Goal: Information Seeking & Learning: Learn about a topic

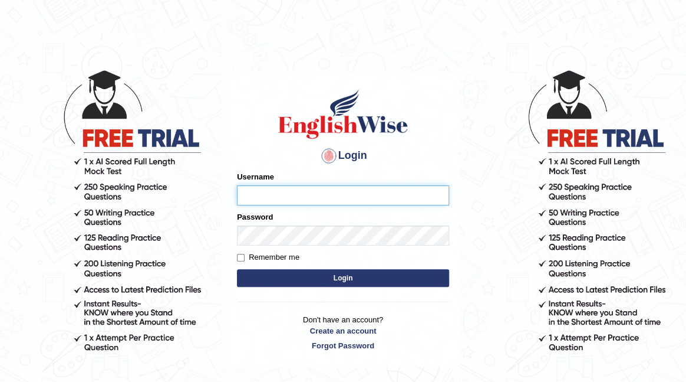
type input "naylav"
click at [360, 274] on button "Login" at bounding box center [343, 278] width 212 height 18
type input "naylav"
click at [379, 272] on button "Login" at bounding box center [343, 278] width 212 height 18
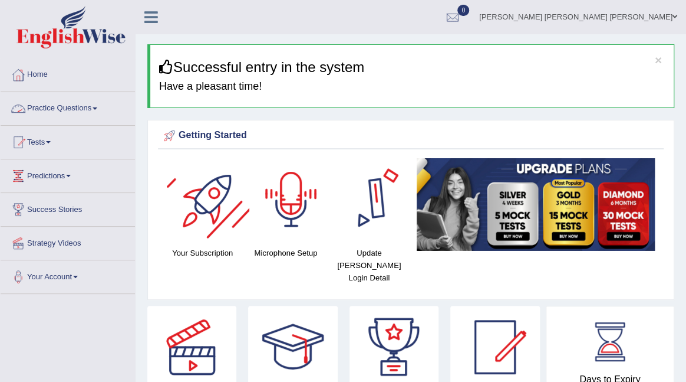
click at [25, 114] on div at bounding box center [18, 109] width 18 height 18
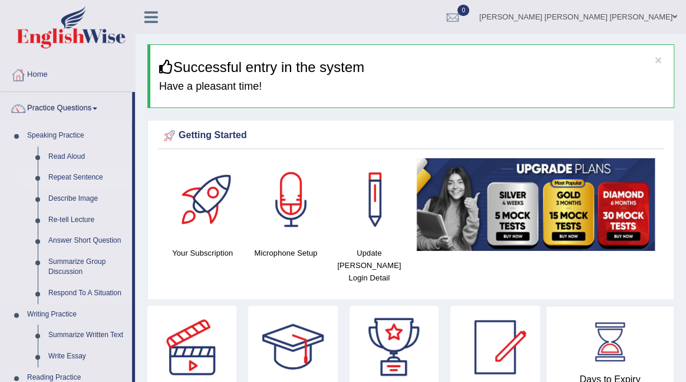
click at [74, 179] on link "Repeat Sentence" at bounding box center [87, 177] width 89 height 21
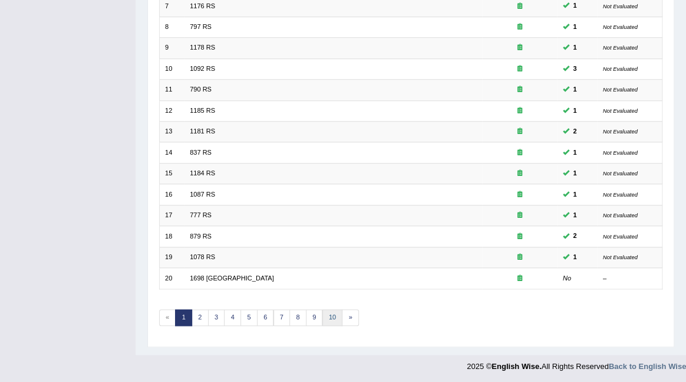
click at [335, 314] on link "10" at bounding box center [333, 317] width 21 height 17
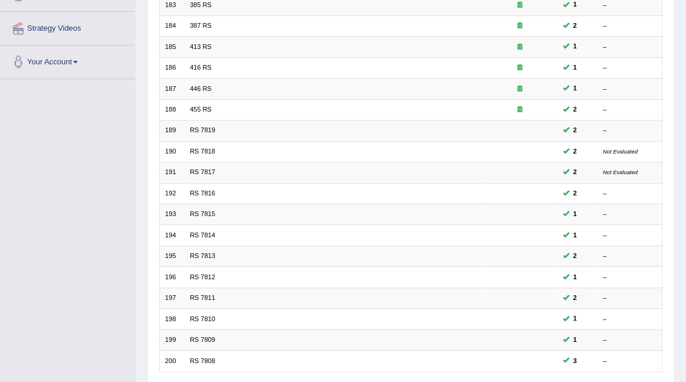
scroll to position [297, 0]
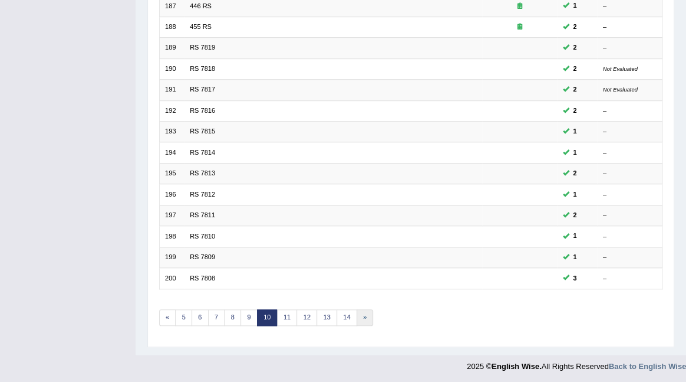
click at [357, 314] on link "»" at bounding box center [365, 317] width 17 height 17
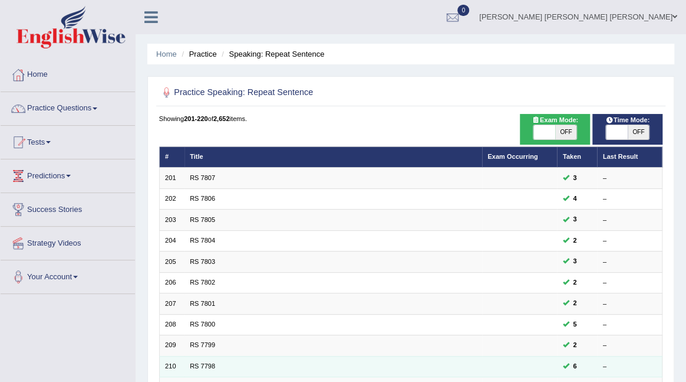
scroll to position [297, 0]
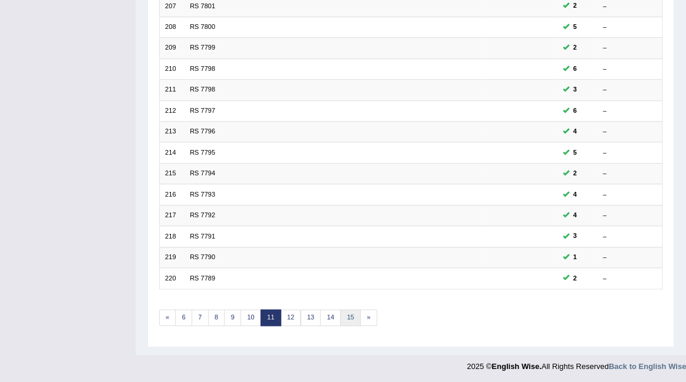
click at [349, 320] on link "15" at bounding box center [350, 317] width 21 height 17
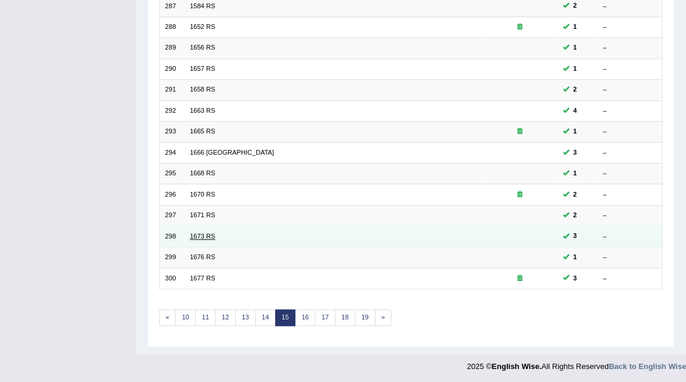
click at [199, 234] on link "1673 RS" at bounding box center [202, 235] width 25 height 7
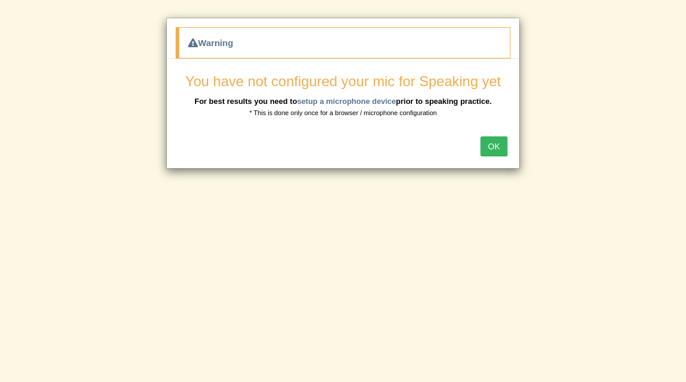
click at [170, 241] on div "Warning You have not configured your mic for Speaking yet For best results you …" at bounding box center [343, 191] width 686 height 382
click at [501, 144] on button "OK" at bounding box center [494, 146] width 27 height 20
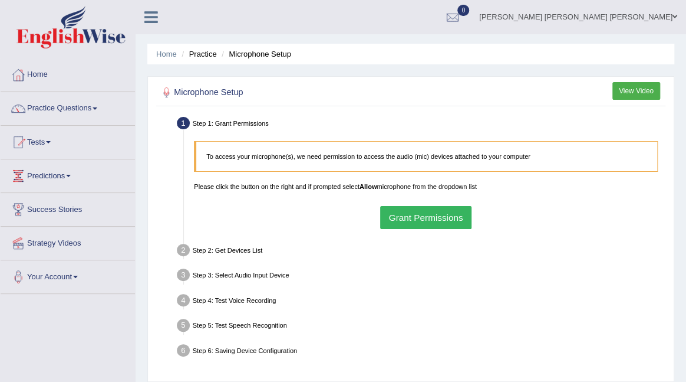
click at [392, 213] on button "Grant Permissions" at bounding box center [425, 217] width 91 height 23
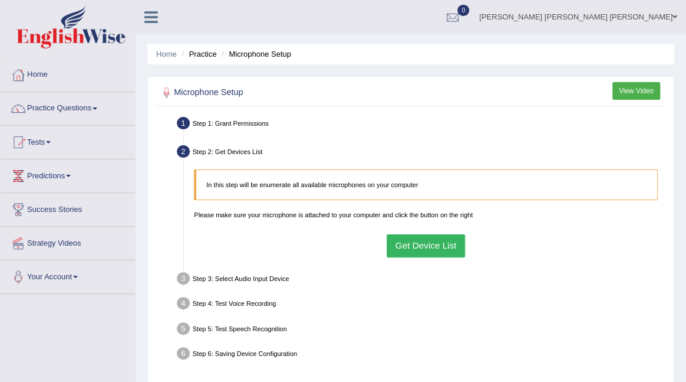
click at [429, 250] on button "Get Device List" at bounding box center [426, 245] width 78 height 23
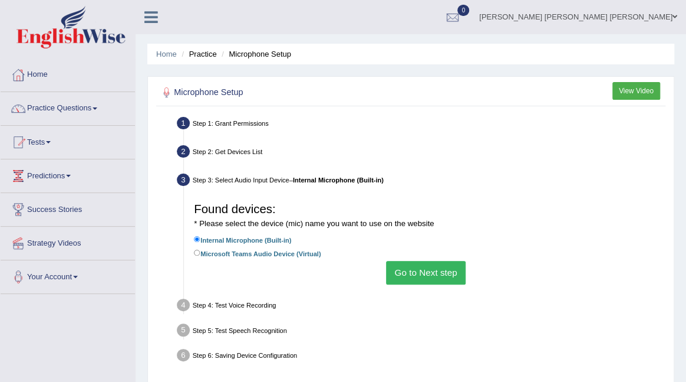
click at [429, 280] on button "Go to Next step" at bounding box center [426, 272] width 80 height 23
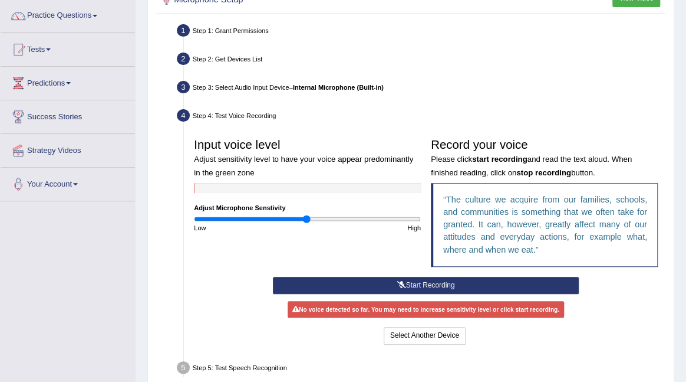
scroll to position [93, 0]
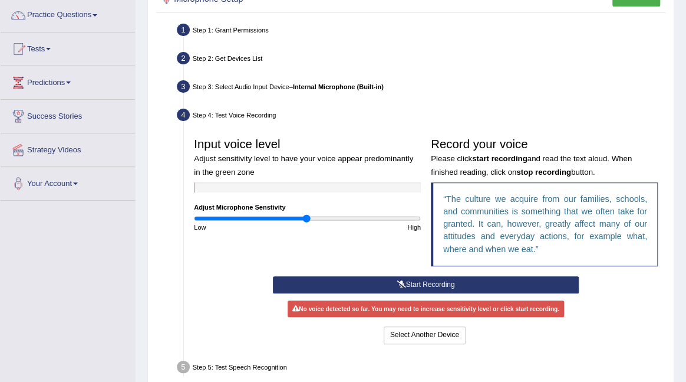
click at [402, 281] on icon at bounding box center [401, 284] width 9 height 7
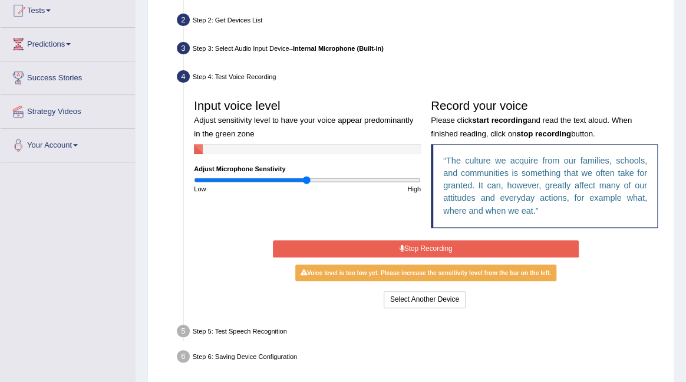
scroll to position [133, 0]
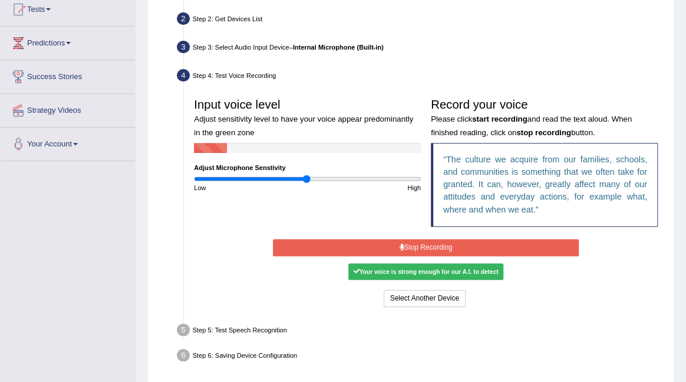
click at [441, 272] on div "Your voice is strong enough for our A.I. to detect" at bounding box center [426, 271] width 155 height 17
click at [436, 241] on button "Stop Recording" at bounding box center [426, 247] width 306 height 17
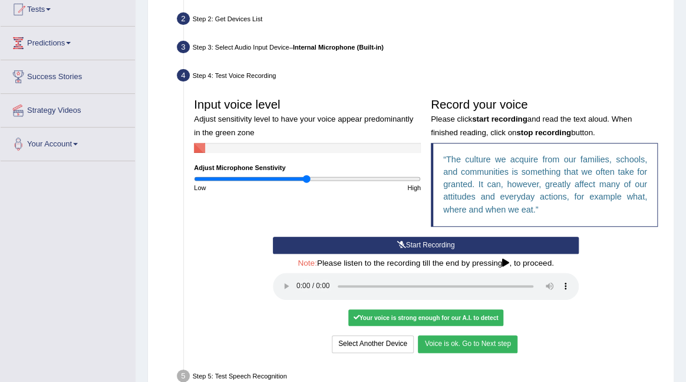
click at [439, 352] on div "Select Another Device Voice is ok. Go to Next step" at bounding box center [426, 344] width 306 height 19
click at [446, 340] on button "Voice is ok. Go to Next step" at bounding box center [467, 343] width 99 height 17
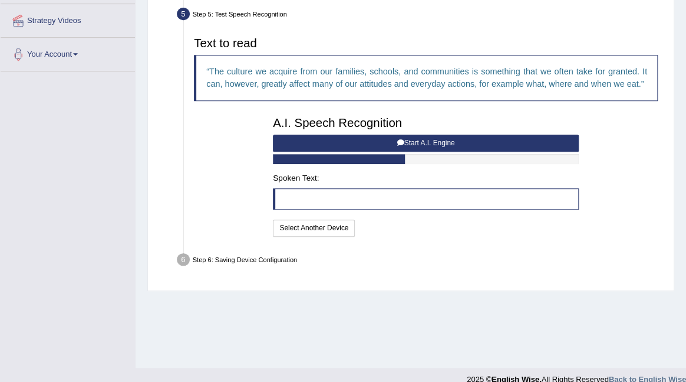
scroll to position [237, 0]
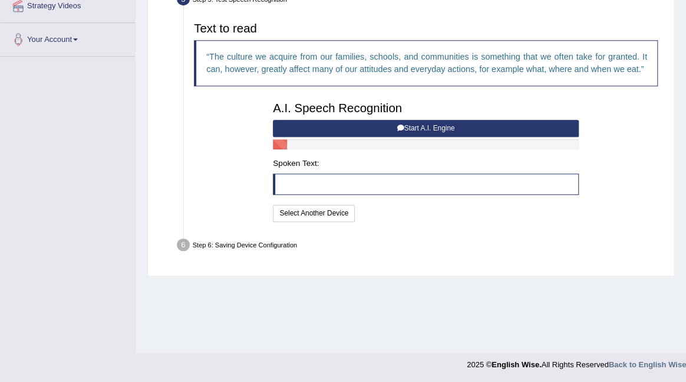
click at [436, 137] on button "Start A.I. Engine" at bounding box center [426, 128] width 306 height 17
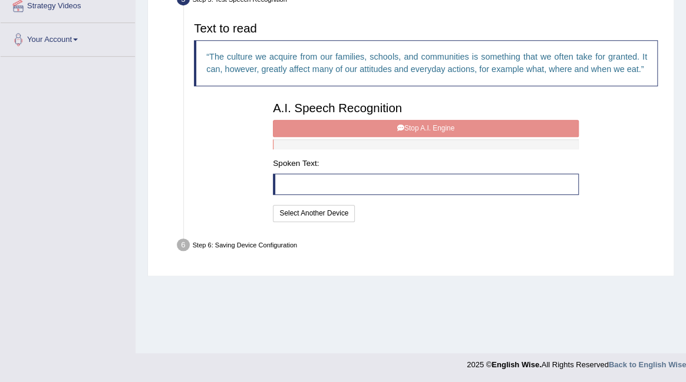
click at [397, 133] on div "A.I. Speech Recognition Start A.I. Engine Stop A.I. Engine Note: Please listen …" at bounding box center [426, 160] width 316 height 128
click at [413, 141] on div "A.I. Speech Recognition Start A.I. Engine Stop A.I. Engine Note: Please listen …" at bounding box center [426, 160] width 316 height 128
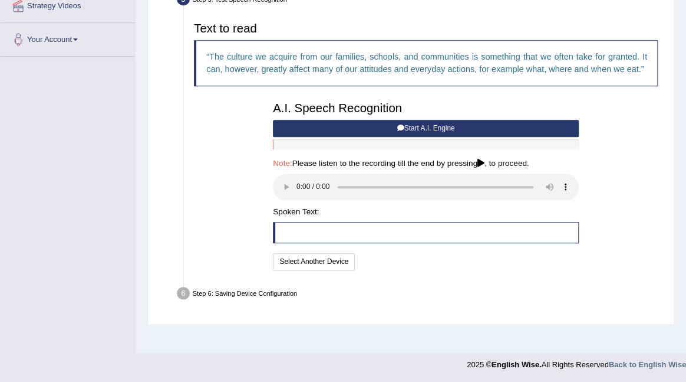
click at [397, 132] on icon at bounding box center [400, 127] width 7 height 7
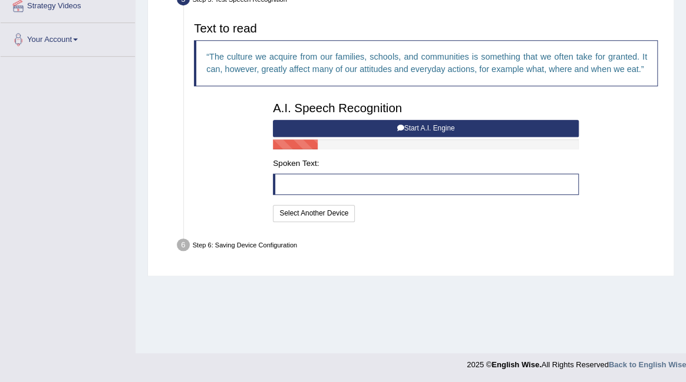
click at [425, 137] on button "Start A.I. Engine" at bounding box center [426, 128] width 306 height 17
click at [328, 222] on button "Select Another Device" at bounding box center [314, 213] width 82 height 17
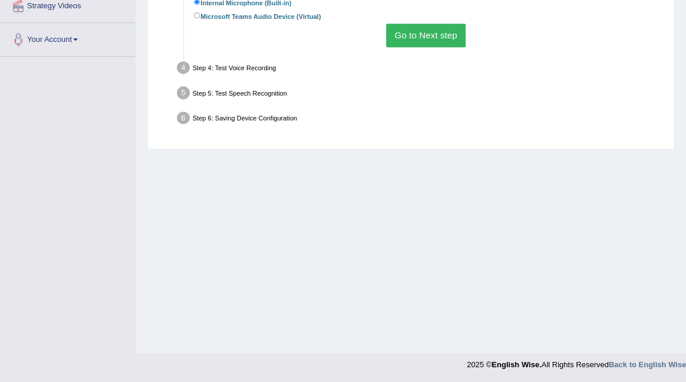
click at [412, 31] on button "Go to Next step" at bounding box center [426, 35] width 80 height 23
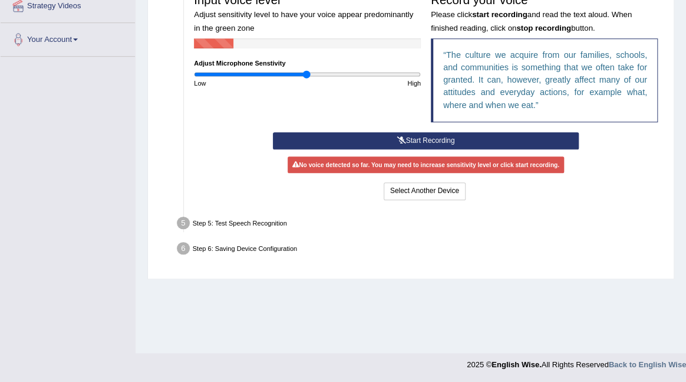
click at [373, 140] on button "Start Recording" at bounding box center [426, 140] width 306 height 17
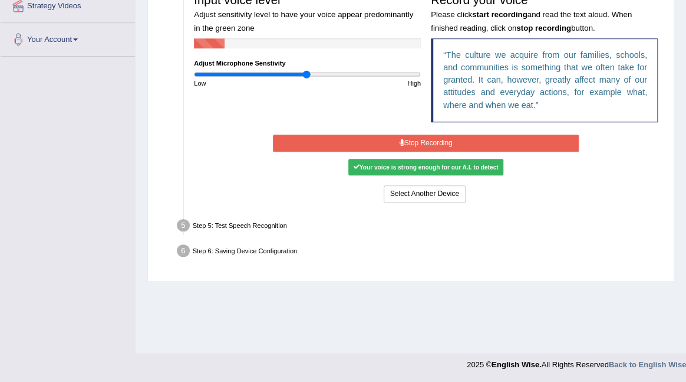
click at [397, 165] on div "Your voice is strong enough for our A.I. to detect" at bounding box center [426, 167] width 155 height 17
click at [405, 144] on button "Stop Recording" at bounding box center [426, 142] width 306 height 17
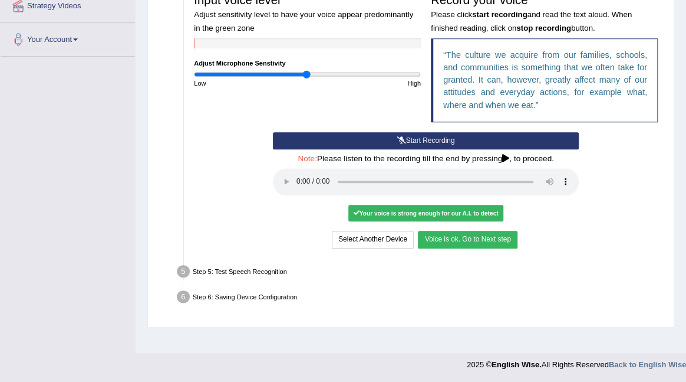
click at [439, 239] on button "Voice is ok. Go to Next step" at bounding box center [467, 239] width 99 height 17
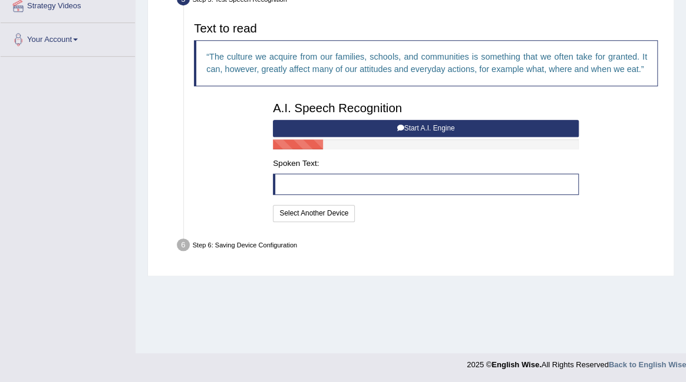
click at [391, 137] on button "Start A.I. Engine" at bounding box center [426, 128] width 306 height 17
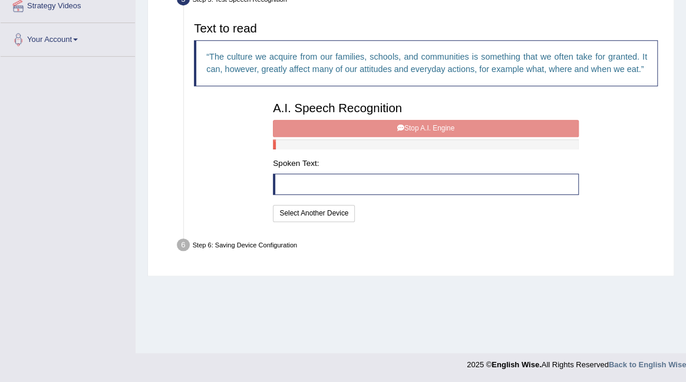
click at [389, 143] on div "A.I. Speech Recognition Start A.I. Engine Stop A.I. Engine Note: Please listen …" at bounding box center [426, 160] width 316 height 128
click at [307, 222] on button "Select Another Device" at bounding box center [314, 213] width 82 height 17
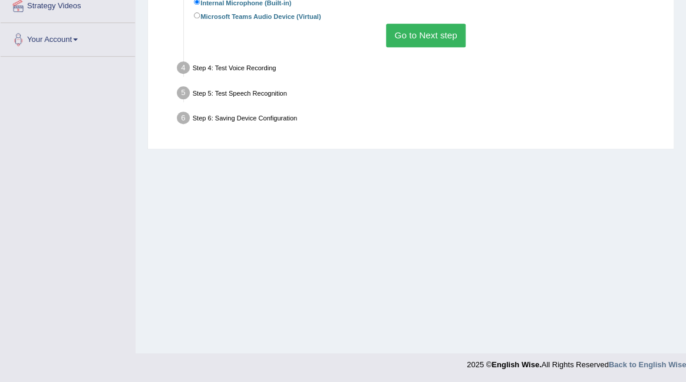
click at [374, 176] on div "Home Practice Microphone Setup You have already completed the setup earlier wit…" at bounding box center [411, 58] width 551 height 590
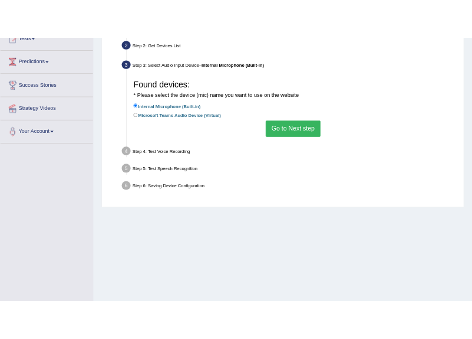
scroll to position [138, 0]
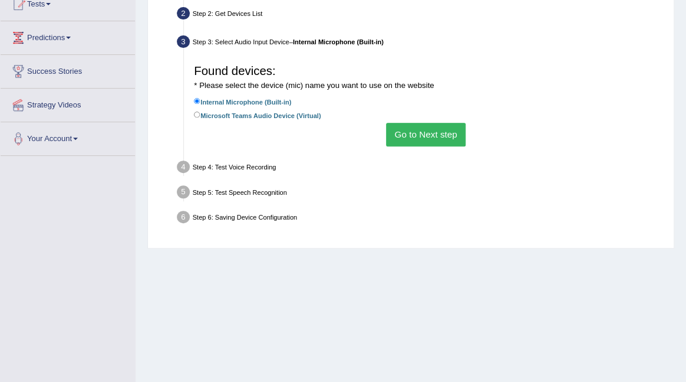
click at [263, 120] on label "Microsoft Teams Audio Device (Virtual)" at bounding box center [257, 114] width 127 height 11
click at [201, 118] on input "Microsoft Teams Audio Device (Virtual)" at bounding box center [197, 114] width 6 height 6
radio input "true"
click at [400, 139] on button "Go to Next step" at bounding box center [426, 134] width 80 height 23
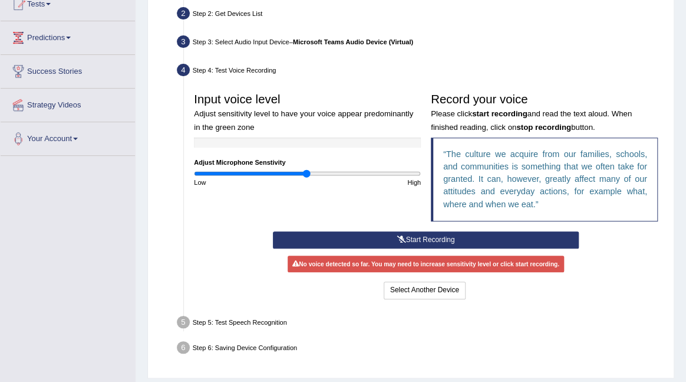
click at [425, 237] on button "Start Recording" at bounding box center [426, 239] width 306 height 17
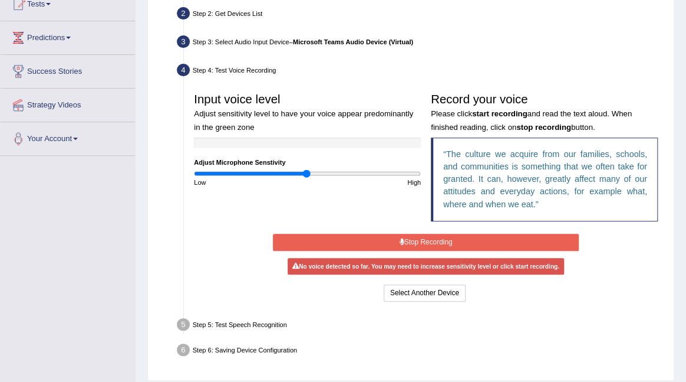
click at [311, 169] on div "Input voice level Adjust sensitivity level to have your voice appear predominan…" at bounding box center [307, 137] width 237 height 100
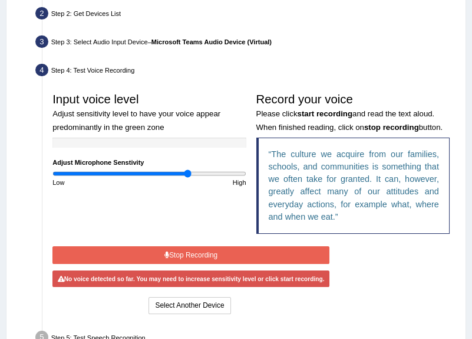
drag, startPoint x: 311, startPoint y: 169, endPoint x: 188, endPoint y: 176, distance: 122.9
type input "1.42"
click at [188, 176] on input "range" at bounding box center [148, 173] width 193 height 8
click at [238, 256] on button "Stop Recording" at bounding box center [190, 254] width 277 height 17
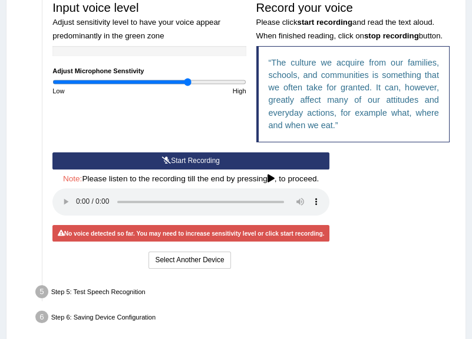
scroll to position [230, 0]
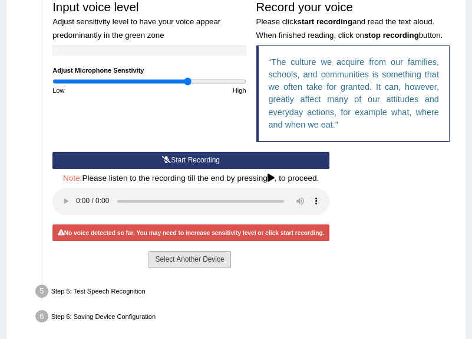
click at [227, 261] on button "Select Another Device" at bounding box center [190, 259] width 82 height 17
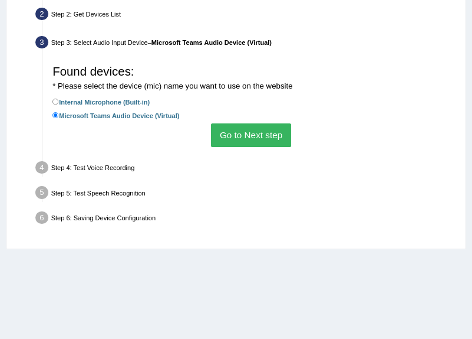
scroll to position [126, 0]
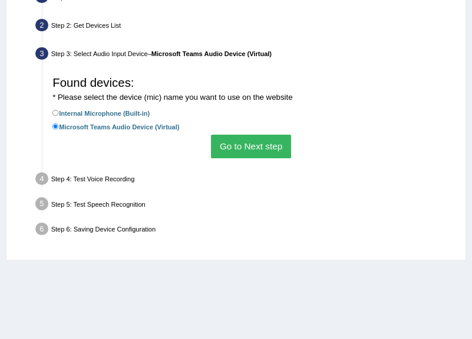
click at [119, 110] on label "Internal Microphone (Built-in)" at bounding box center [100, 112] width 97 height 11
click at [59, 110] on input "Internal Microphone (Built-in)" at bounding box center [55, 113] width 6 height 6
radio input "true"
click at [234, 143] on button "Go to Next step" at bounding box center [251, 145] width 80 height 23
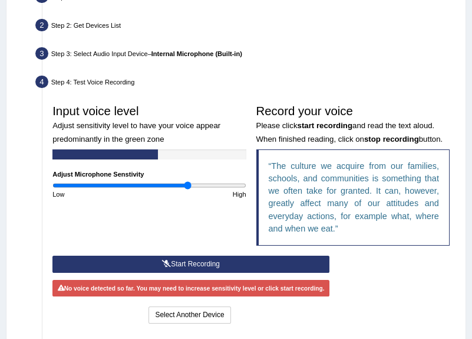
click at [225, 266] on button "Start Recording" at bounding box center [190, 263] width 277 height 17
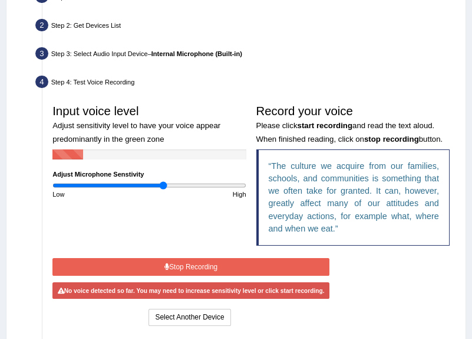
drag, startPoint x: 182, startPoint y: 185, endPoint x: 163, endPoint y: 183, distance: 18.4
click at [163, 183] on input "range" at bounding box center [148, 185] width 193 height 8
click at [155, 183] on input "range" at bounding box center [148, 185] width 193 height 8
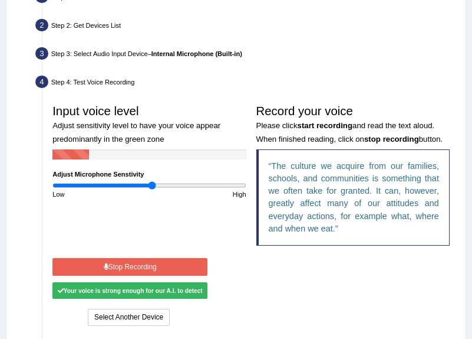
type input "1.04"
click at [152, 183] on input "range" at bounding box center [148, 185] width 193 height 8
click at [147, 257] on div "Start Recording Stop Recording Note: Please listen to the recording till the en…" at bounding box center [130, 291] width 165 height 73
click at [153, 266] on button "Stop Recording" at bounding box center [129, 266] width 155 height 17
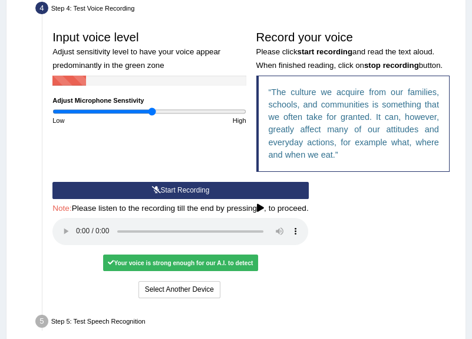
scroll to position [205, 0]
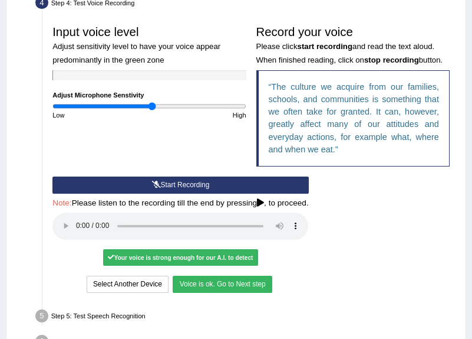
click at [246, 282] on button "Voice is ok. Go to Next step" at bounding box center [222, 283] width 99 height 17
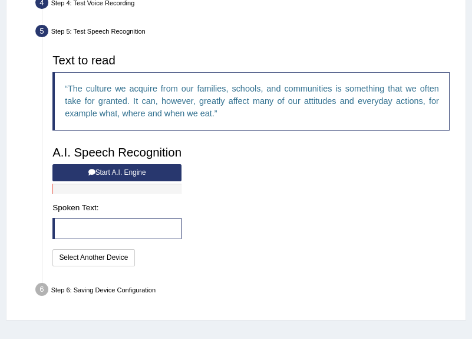
click at [135, 172] on button "Start A.I. Engine" at bounding box center [116, 172] width 129 height 17
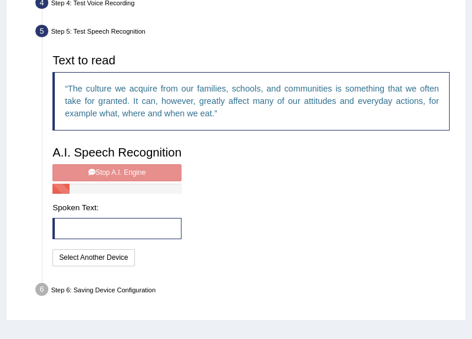
click at [68, 231] on blockquote at bounding box center [116, 228] width 129 height 21
drag, startPoint x: 68, startPoint y: 231, endPoint x: 60, endPoint y: 231, distance: 8.3
click at [66, 231] on blockquote at bounding box center [116, 228] width 129 height 21
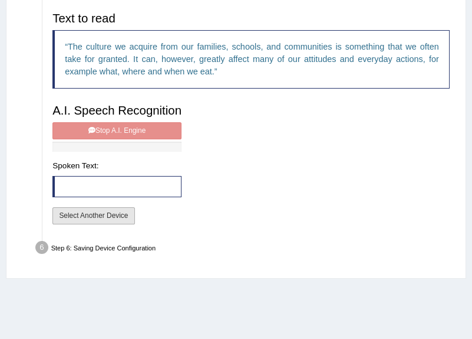
scroll to position [281, 0]
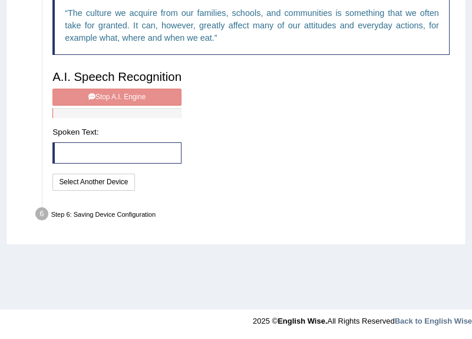
click at [268, 193] on div "Text to read The culture we acquire from our families, schools, and communities…" at bounding box center [252, 83] width 408 height 230
click at [382, 131] on div "Text to read The culture we acquire from our families, schools, and communities…" at bounding box center [252, 83] width 408 height 220
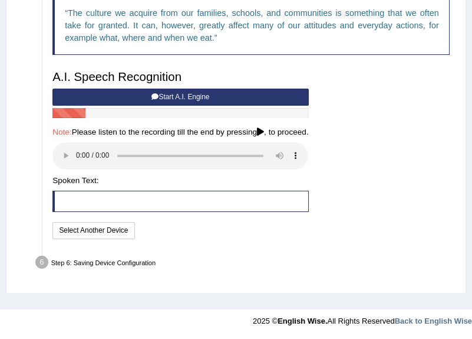
click at [357, 213] on div "Text to read The culture we acquire from our families, schools, and communities…" at bounding box center [252, 107] width 408 height 268
click at [297, 234] on div "I will practice without this feature Select Another Device Speech is ok. Go to …" at bounding box center [180, 231] width 256 height 19
click at [108, 232] on button "Select Another Device" at bounding box center [93, 230] width 82 height 17
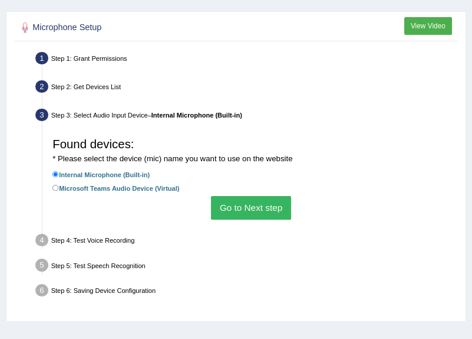
scroll to position [54, 0]
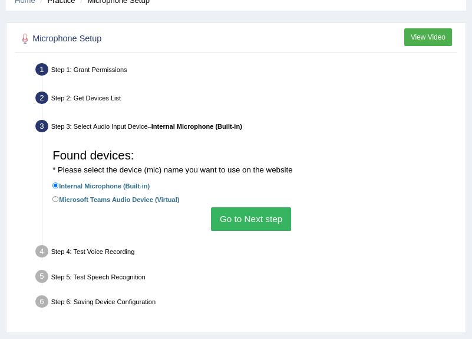
click at [405, 35] on button "View Video" at bounding box center [429, 36] width 48 height 17
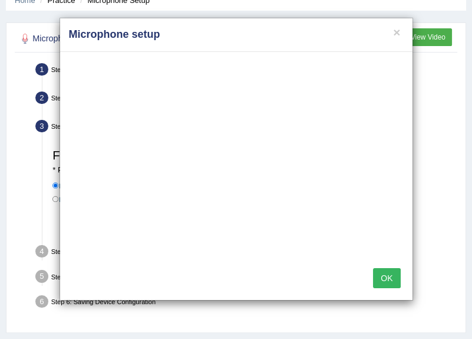
click at [388, 273] on button "OK" at bounding box center [386, 278] width 27 height 20
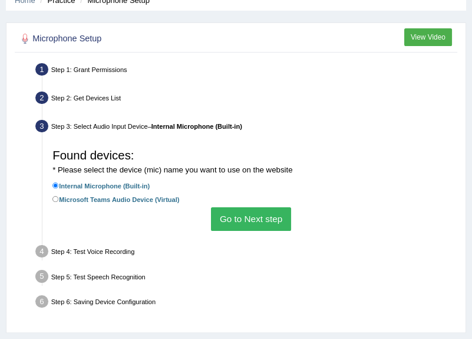
click at [242, 220] on button "Go to Next step" at bounding box center [251, 218] width 80 height 23
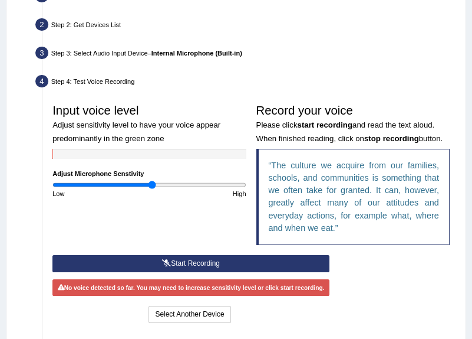
scroll to position [130, 0]
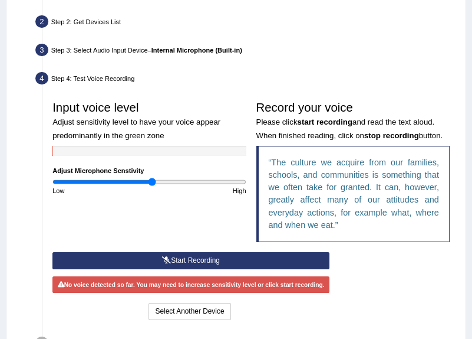
click at [198, 260] on button "Start Recording" at bounding box center [190, 260] width 277 height 17
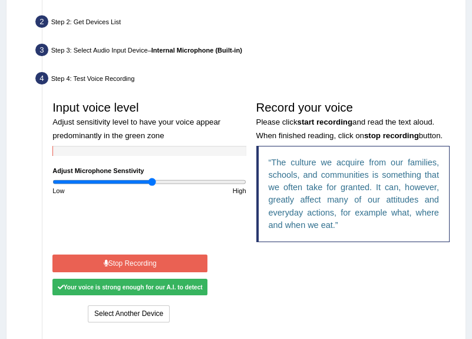
click at [167, 262] on button "Stop Recording" at bounding box center [129, 262] width 155 height 17
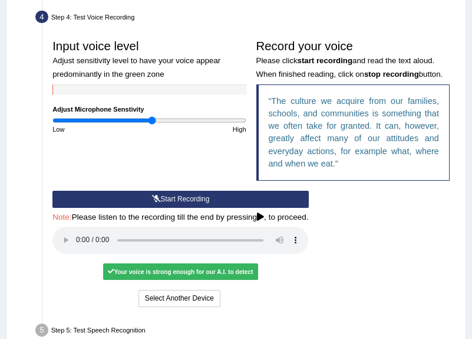
scroll to position [195, 0]
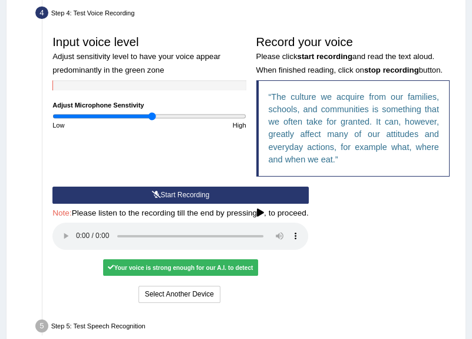
click at [175, 267] on div "Your voice is strong enough for our A.I. to detect" at bounding box center [180, 267] width 155 height 17
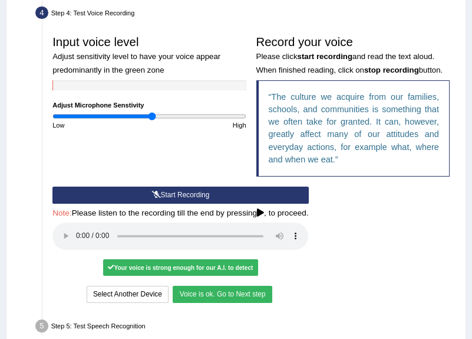
click at [208, 297] on button "Voice is ok. Go to Next step" at bounding box center [222, 293] width 99 height 17
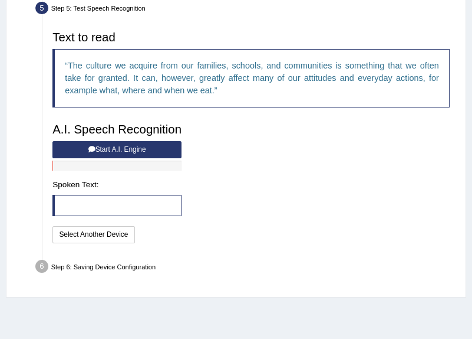
scroll to position [229, 0]
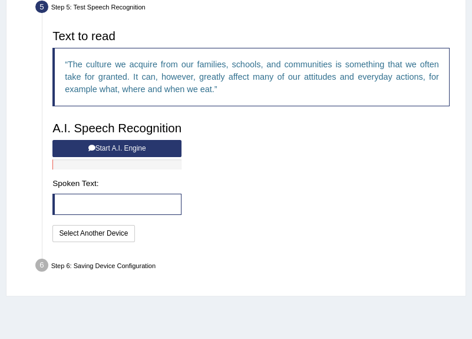
click at [129, 145] on button "Start A.I. Engine" at bounding box center [116, 148] width 129 height 17
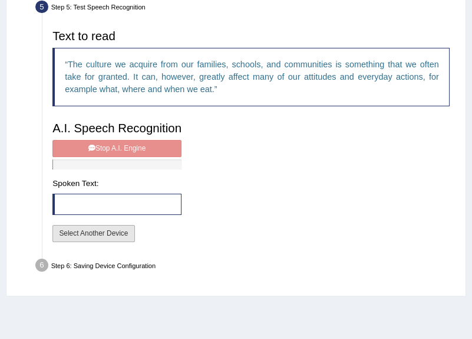
click at [96, 240] on button "Select Another Device" at bounding box center [93, 233] width 82 height 17
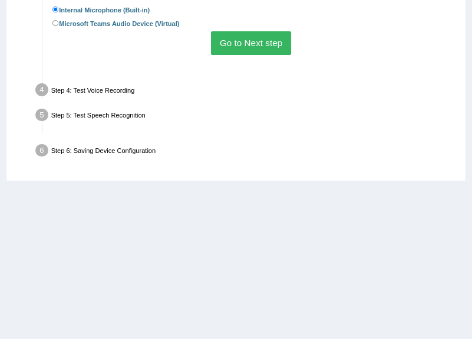
scroll to position [239, 0]
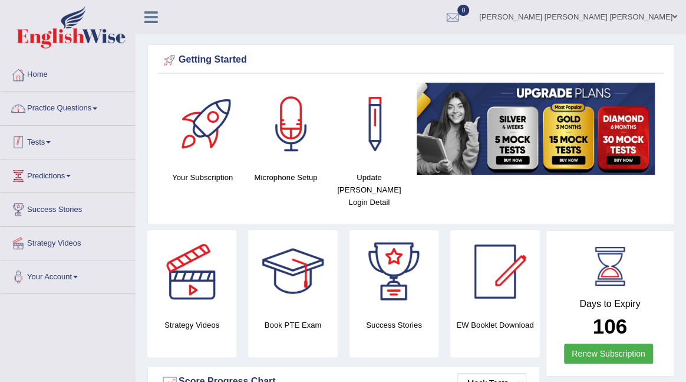
click at [97, 114] on link "Practice Questions" at bounding box center [68, 106] width 134 height 29
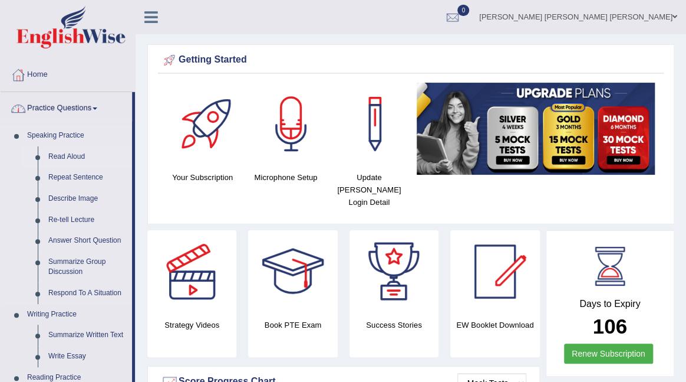
click at [71, 149] on link "Read Aloud" at bounding box center [87, 156] width 89 height 21
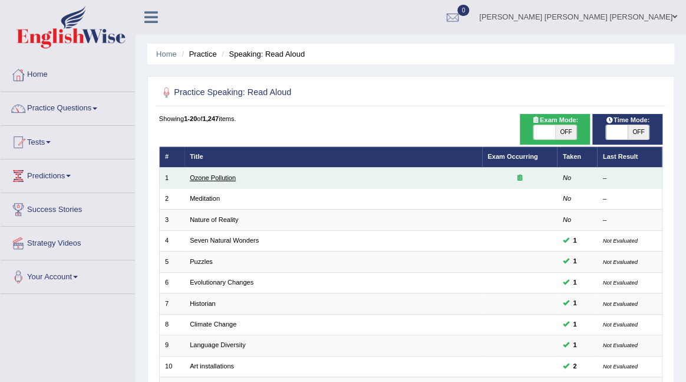
click at [222, 177] on link "Ozone Pollution" at bounding box center [213, 177] width 46 height 7
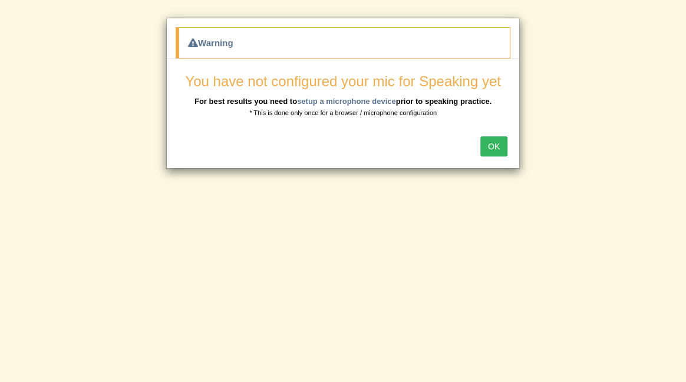
click at [492, 139] on button "OK" at bounding box center [494, 146] width 27 height 20
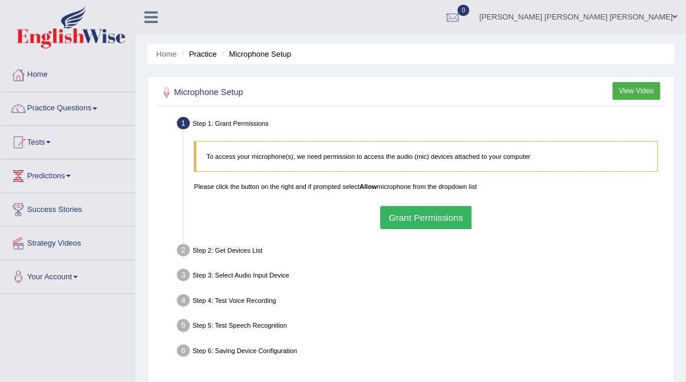
click at [443, 213] on button "Grant Permissions" at bounding box center [425, 217] width 91 height 23
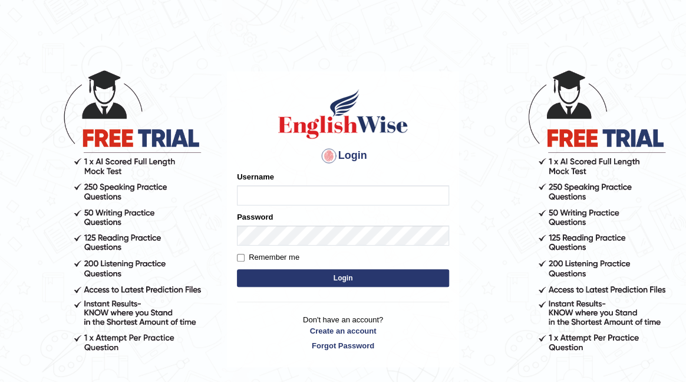
type input "naylav"
click at [323, 275] on button "Login" at bounding box center [343, 278] width 212 height 18
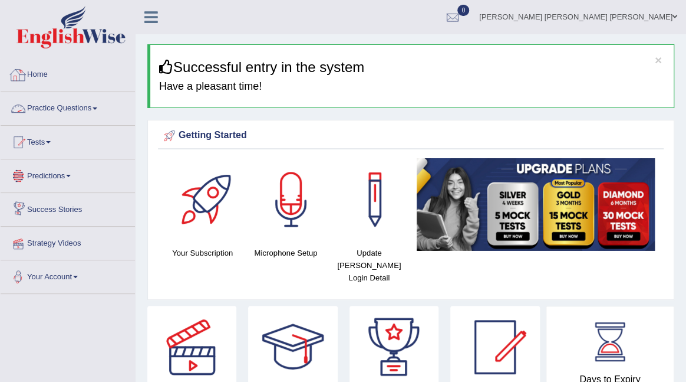
click at [71, 104] on link "Practice Questions" at bounding box center [68, 106] width 134 height 29
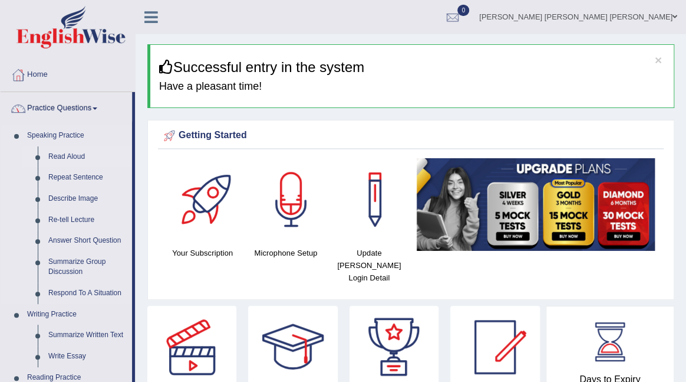
click at [66, 154] on link "Read Aloud" at bounding box center [87, 156] width 89 height 21
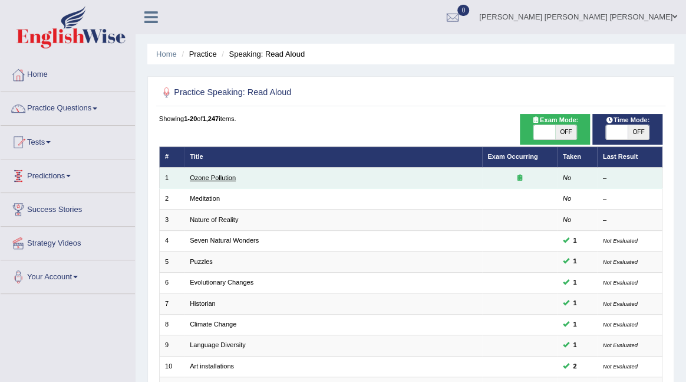
click at [199, 177] on link "Ozone Pollution" at bounding box center [213, 177] width 46 height 7
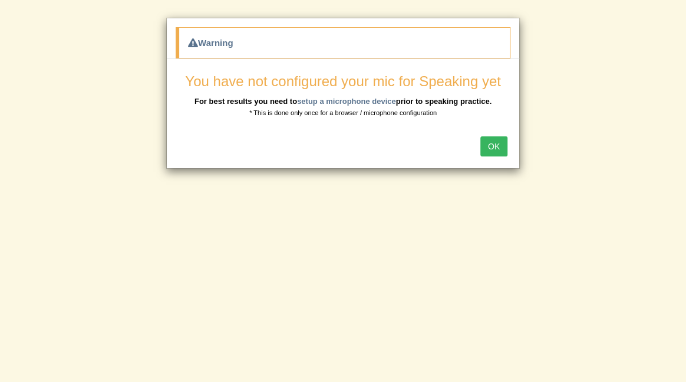
click at [500, 149] on button "OK" at bounding box center [494, 146] width 27 height 20
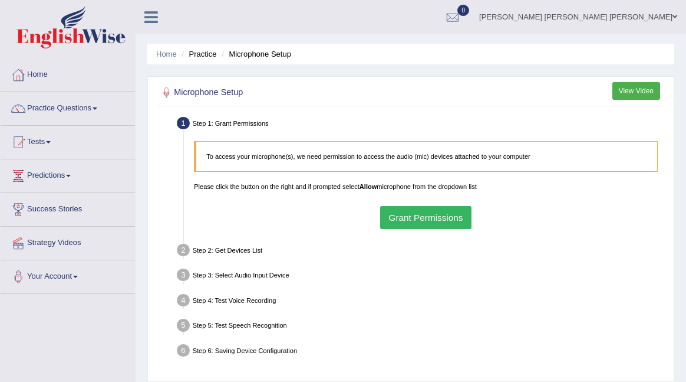
click at [410, 215] on button "Grant Permissions" at bounding box center [425, 217] width 91 height 23
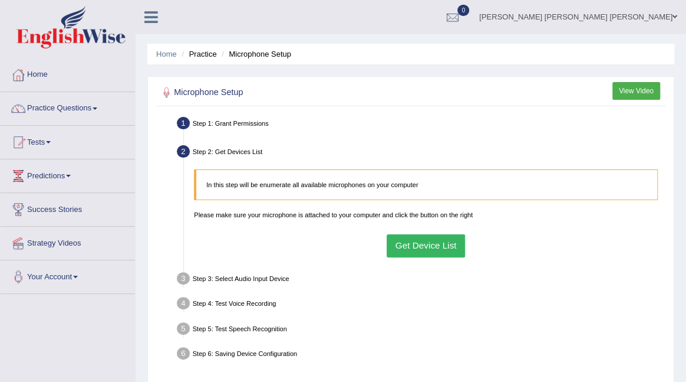
click at [409, 242] on button "Get Device List" at bounding box center [426, 245] width 78 height 23
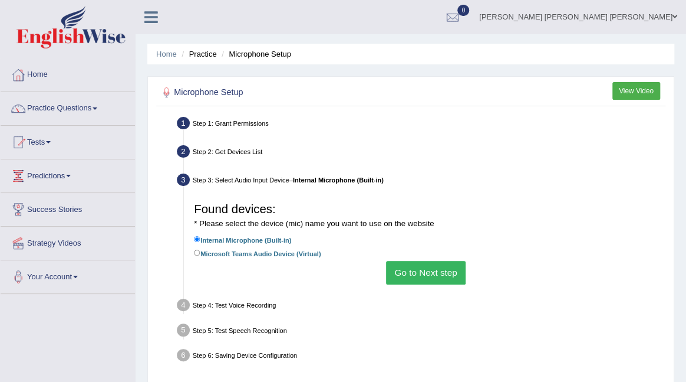
click at [414, 267] on button "Go to Next step" at bounding box center [426, 272] width 80 height 23
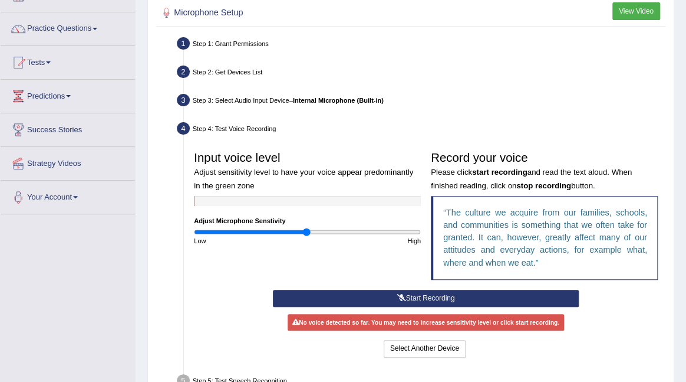
scroll to position [80, 0]
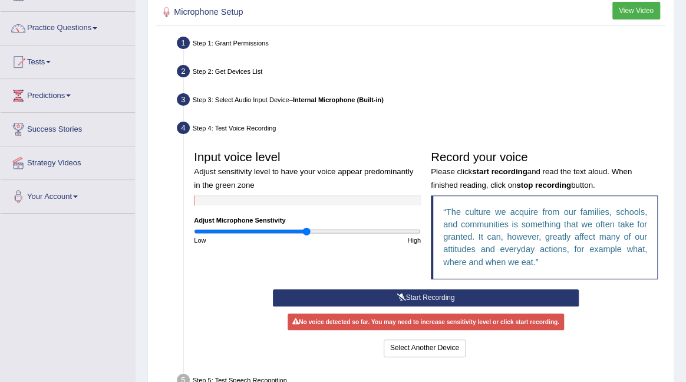
click at [386, 291] on button "Start Recording" at bounding box center [426, 297] width 306 height 17
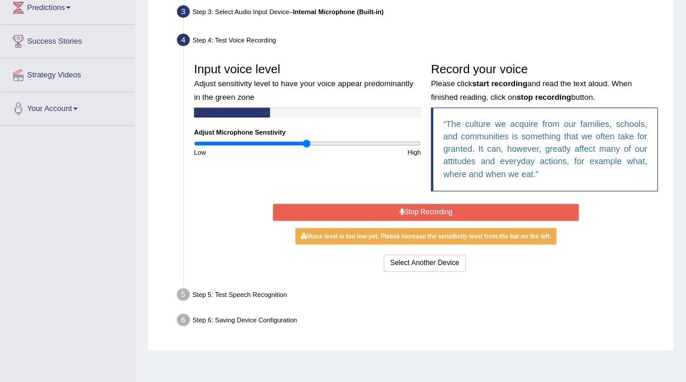
scroll to position [171, 0]
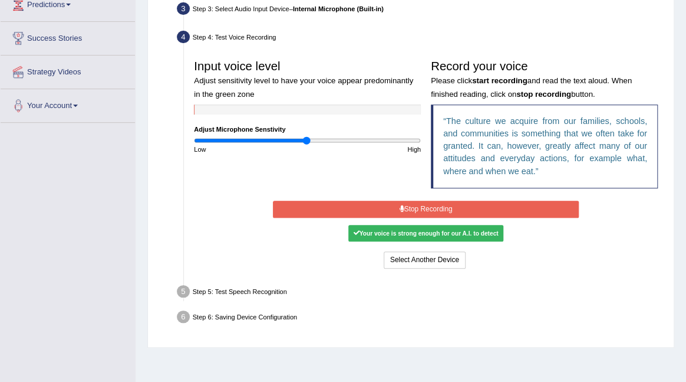
click at [408, 209] on button "Stop Recording" at bounding box center [426, 209] width 306 height 17
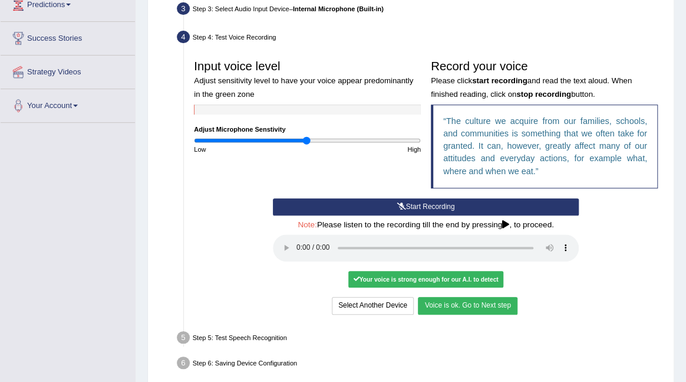
click at [461, 300] on button "Voice is ok. Go to Next step" at bounding box center [467, 305] width 99 height 17
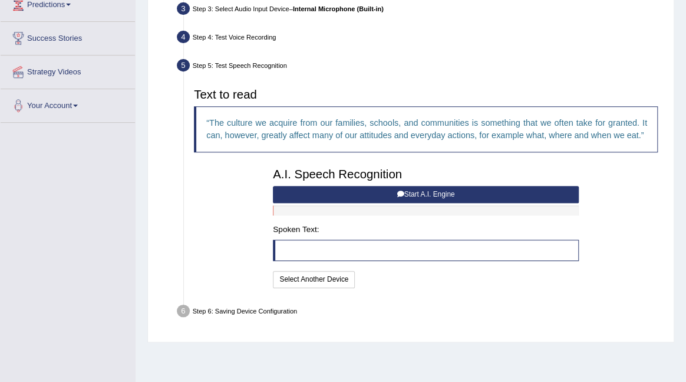
click at [349, 203] on button "Start A.I. Engine" at bounding box center [426, 194] width 306 height 17
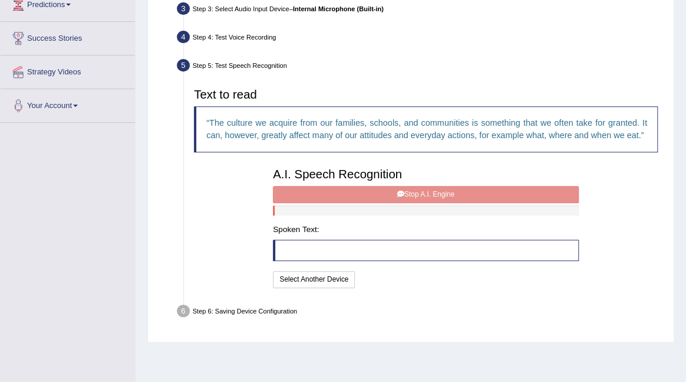
click at [349, 211] on div "A.I. Speech Recognition Start A.I. Engine Stop A.I. Engine Note: Please listen …" at bounding box center [426, 226] width 316 height 128
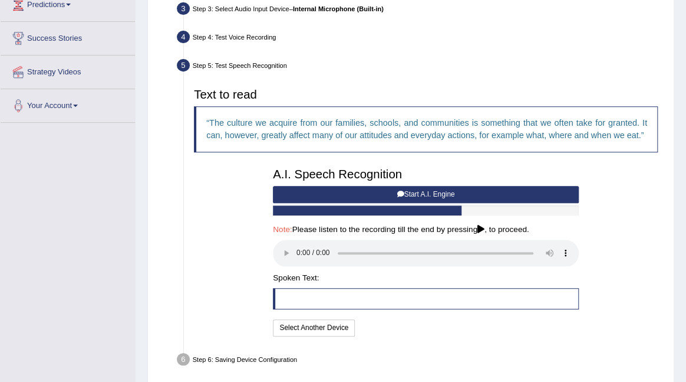
click at [629, 199] on div "Text to read The culture we acquire from our families, schools, and communities…" at bounding box center [426, 211] width 474 height 256
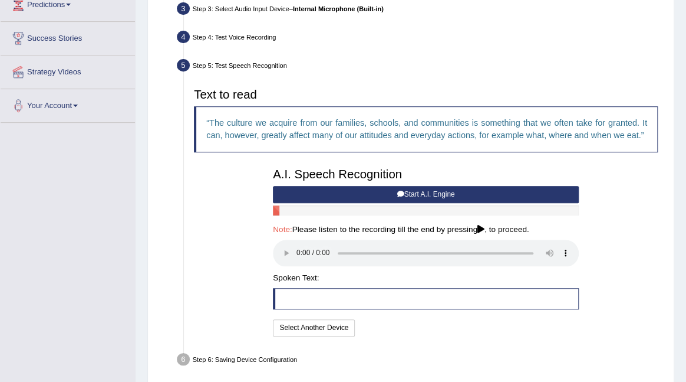
click at [511, 201] on button "Start A.I. Engine" at bounding box center [426, 194] width 306 height 17
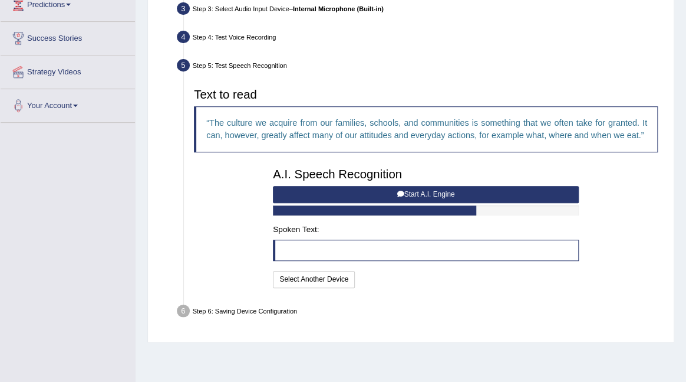
click at [469, 203] on button "Start A.I. Engine" at bounding box center [426, 194] width 306 height 17
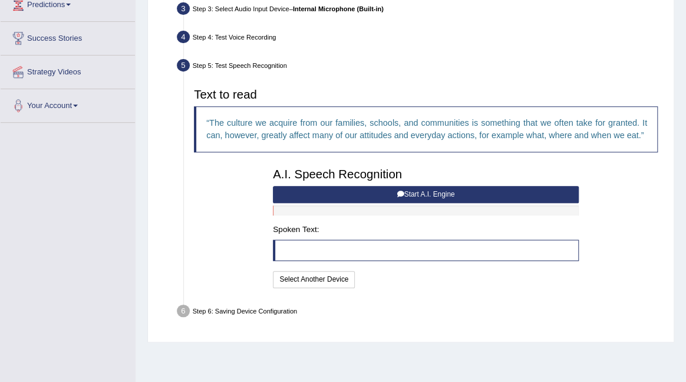
click at [469, 203] on button "Start A.I. Engine" at bounding box center [426, 194] width 306 height 17
click at [314, 203] on button "Start A.I. Engine" at bounding box center [426, 194] width 306 height 17
click at [387, 180] on h3 "A.I. Speech Recognition" at bounding box center [426, 173] width 306 height 13
click at [422, 203] on button "Start A.I. Engine" at bounding box center [426, 194] width 306 height 17
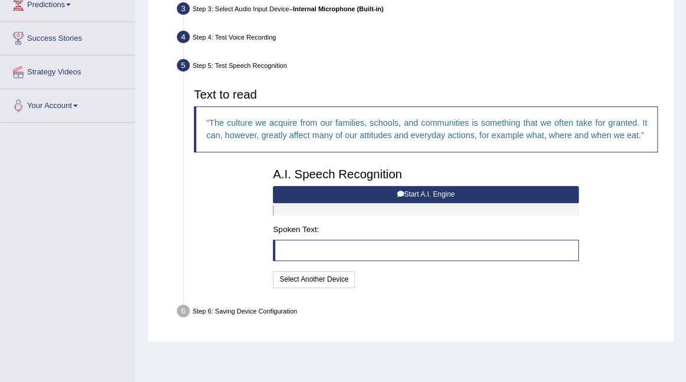
click at [399, 203] on button "Start A.I. Engine" at bounding box center [426, 194] width 306 height 17
click at [339, 288] on button "Select Another Device" at bounding box center [314, 279] width 82 height 17
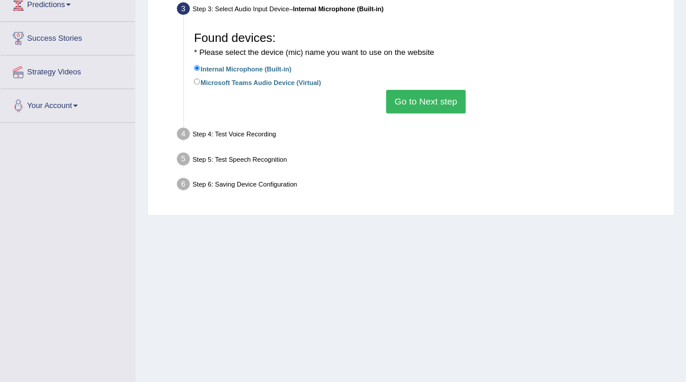
click at [277, 81] on label "Microsoft Teams Audio Device (Virtual)" at bounding box center [257, 81] width 127 height 11
click at [201, 81] on input "Microsoft Teams Audio Device (Virtual)" at bounding box center [197, 81] width 6 height 6
radio input "true"
click at [401, 100] on button "Go to Next step" at bounding box center [426, 101] width 80 height 23
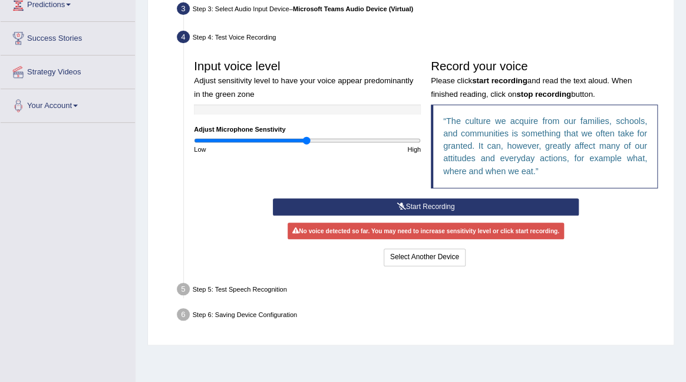
click at [409, 215] on button "Start Recording" at bounding box center [426, 206] width 306 height 17
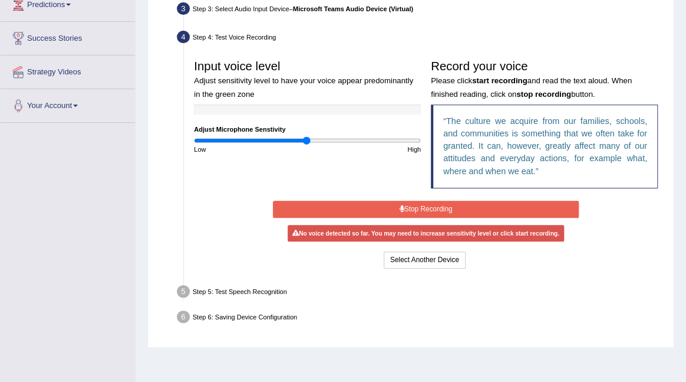
click at [420, 212] on button "Stop Recording" at bounding box center [426, 209] width 306 height 17
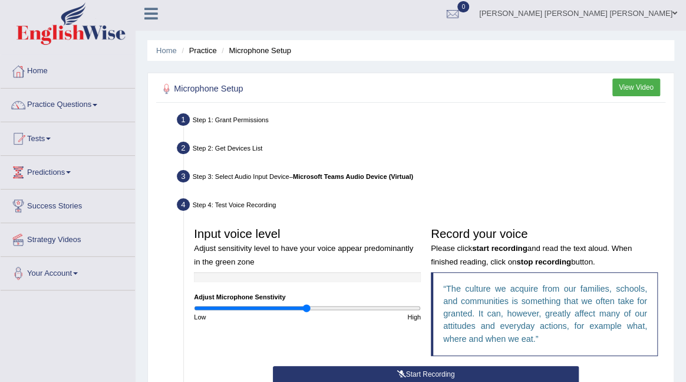
scroll to position [0, 0]
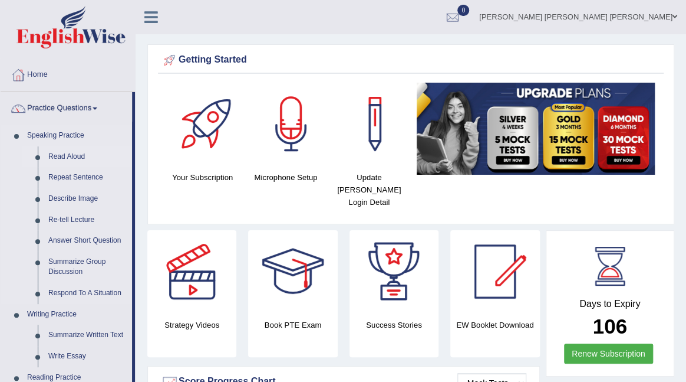
click at [73, 154] on link "Read Aloud" at bounding box center [87, 156] width 89 height 21
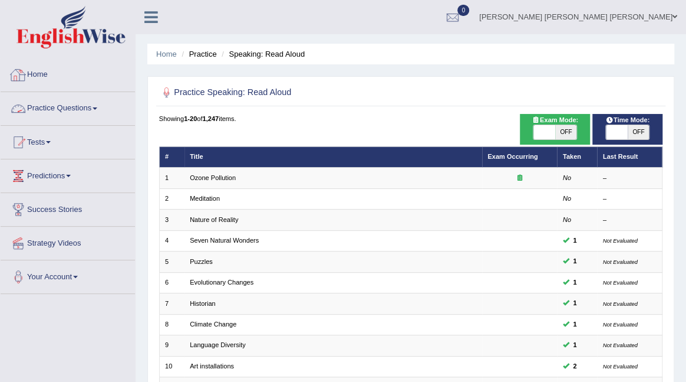
click at [35, 75] on link "Home" at bounding box center [68, 72] width 134 height 29
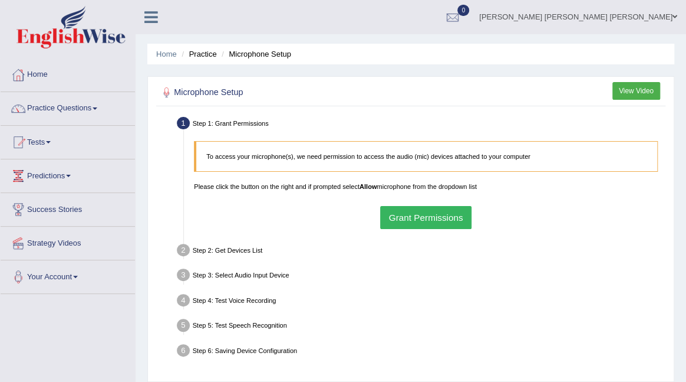
click at [448, 221] on button "Grant Permissions" at bounding box center [425, 217] width 91 height 23
click at [423, 210] on div "To access your microphone(s), we need permission to access the audio (mic) devi…" at bounding box center [426, 185] width 474 height 98
click at [428, 221] on div "To access your microphone(s), we need permission to access the audio (mic) devi…" at bounding box center [426, 185] width 474 height 98
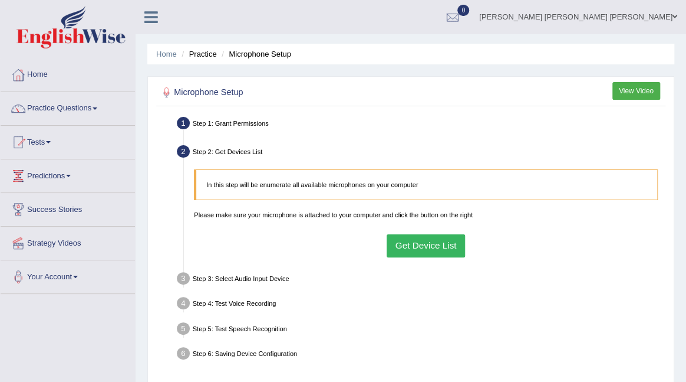
click at [433, 239] on button "Get Device List" at bounding box center [426, 245] width 78 height 23
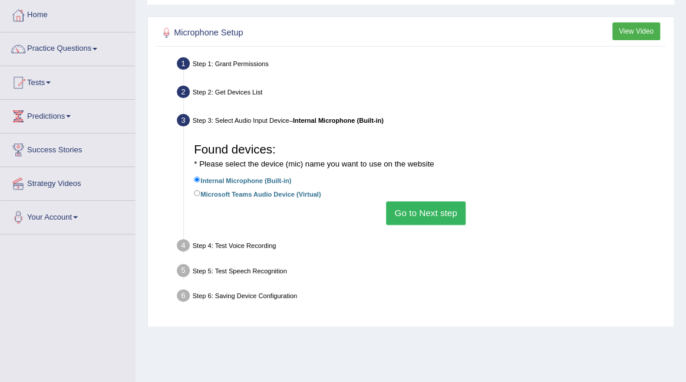
scroll to position [61, 0]
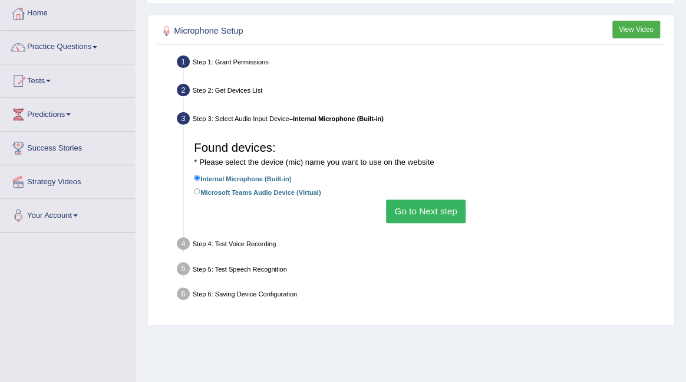
click at [426, 210] on button "Go to Next step" at bounding box center [426, 210] width 80 height 23
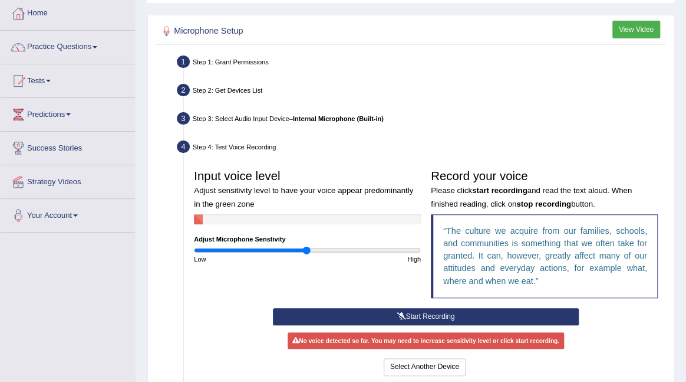
click at [425, 314] on button "Start Recording" at bounding box center [426, 316] width 306 height 17
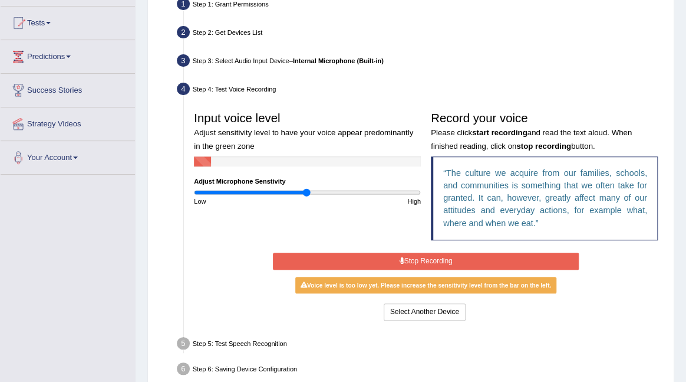
scroll to position [126, 0]
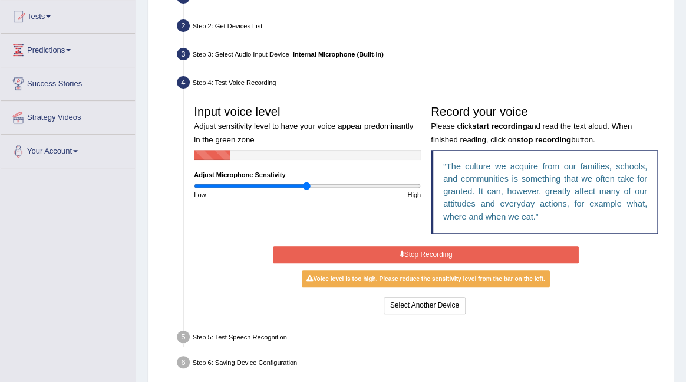
click at [418, 255] on button "Stop Recording" at bounding box center [426, 254] width 306 height 17
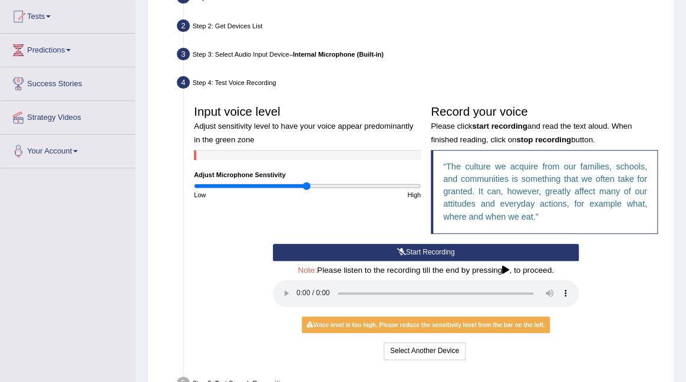
click at [356, 248] on button "Start Recording" at bounding box center [426, 252] width 306 height 17
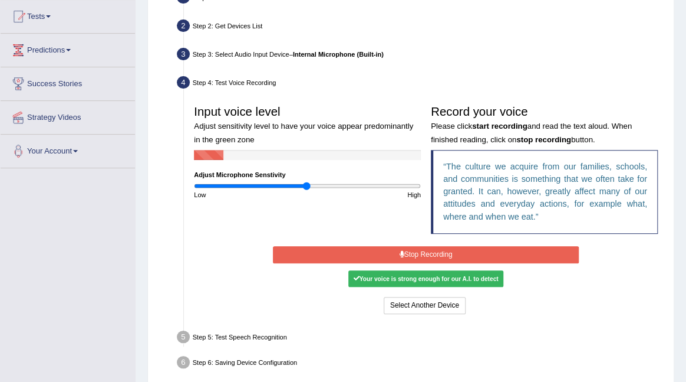
click at [389, 282] on div "Your voice is strong enough for our A.I. to detect" at bounding box center [426, 278] width 155 height 17
click at [411, 259] on button "Stop Recording" at bounding box center [426, 254] width 306 height 17
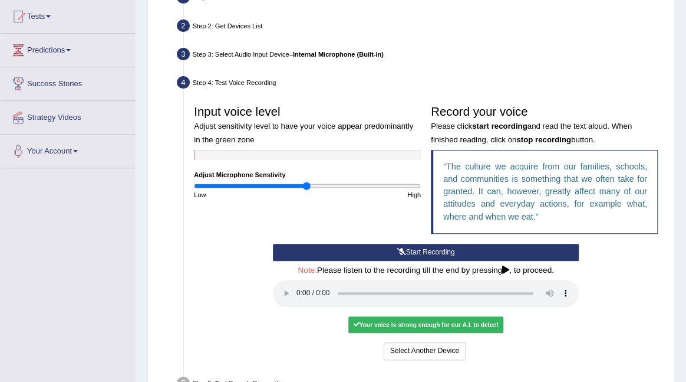
click at [428, 322] on div "Your voice is strong enough for our A.I. to detect" at bounding box center [426, 324] width 155 height 17
click at [491, 356] on button "Voice is ok. Go to Next step" at bounding box center [467, 350] width 99 height 17
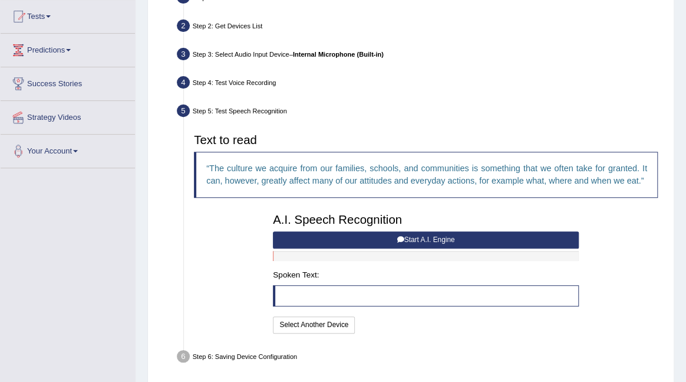
click at [455, 248] on button "Start A.I. Engine" at bounding box center [426, 239] width 306 height 17
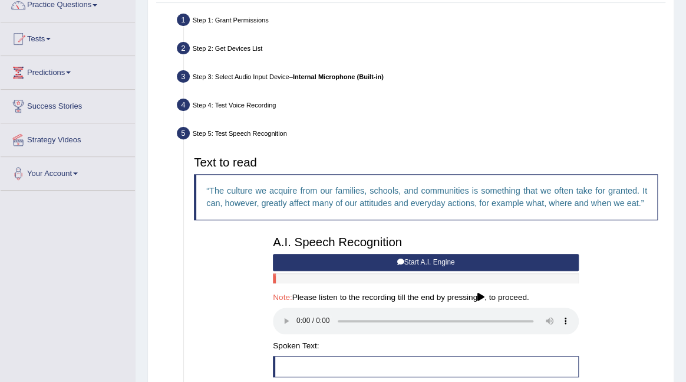
scroll to position [0, 0]
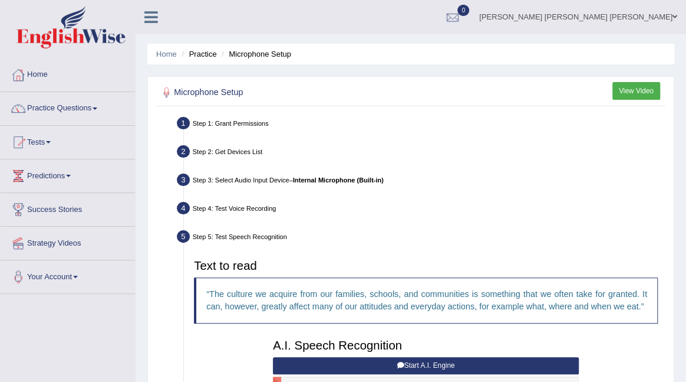
click at [163, 0] on div at bounding box center [156, 13] width 41 height 26
